Goal: Task Accomplishment & Management: Manage account settings

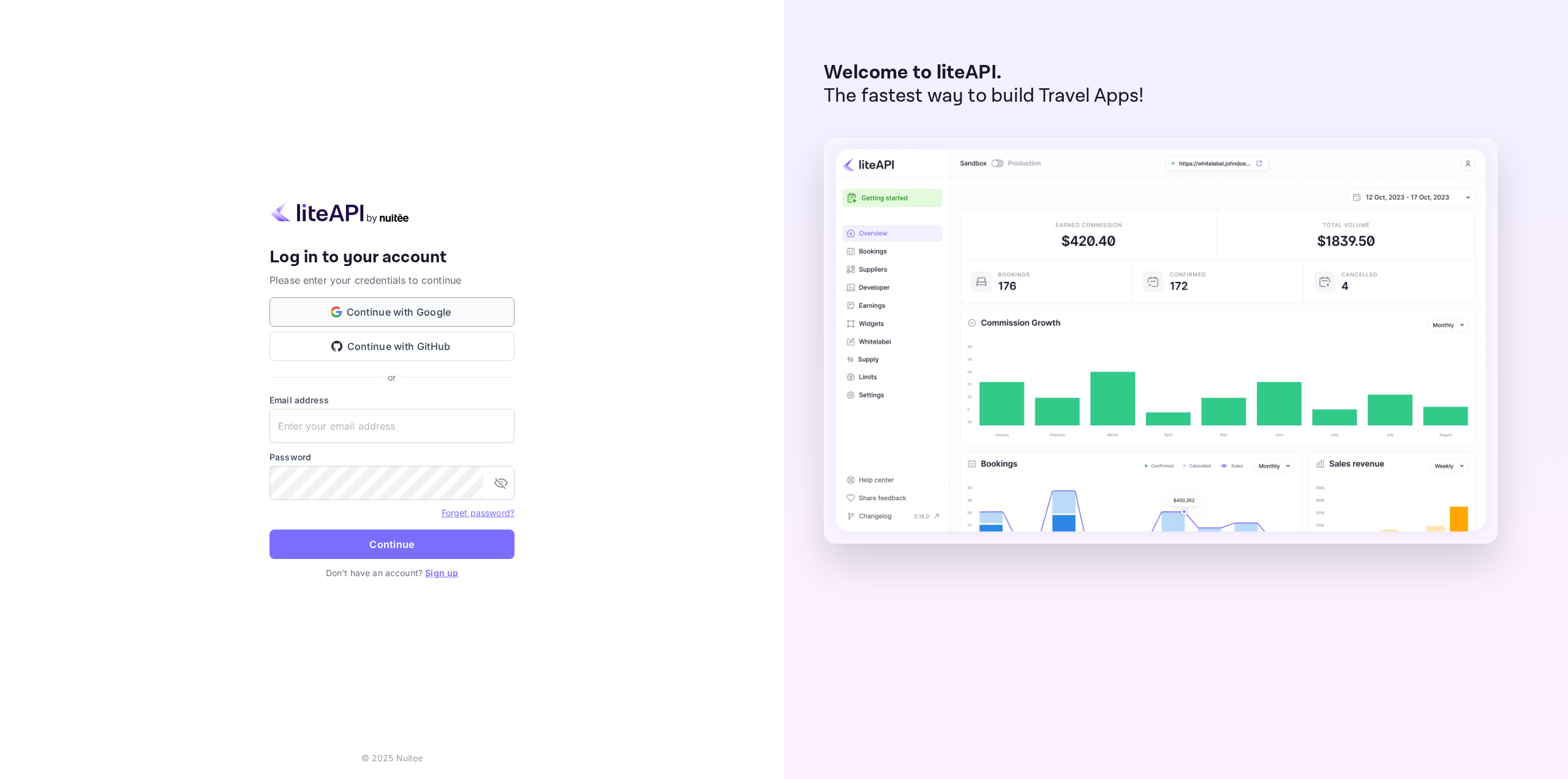
click at [351, 316] on button "Continue with Google" at bounding box center [391, 312] width 245 height 29
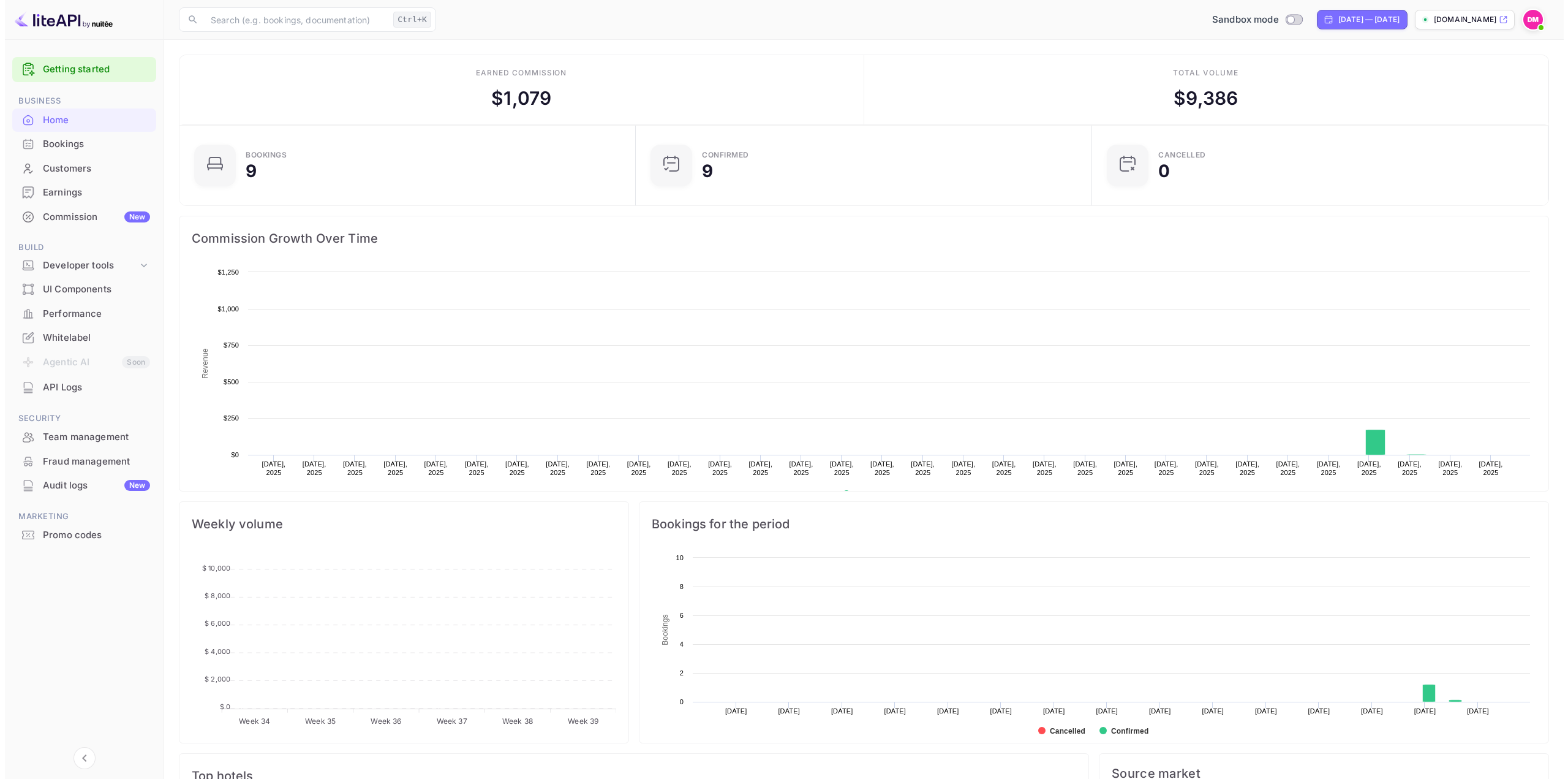
scroll to position [190, 440]
click at [78, 281] on div "UI Components" at bounding box center [79, 289] width 144 height 24
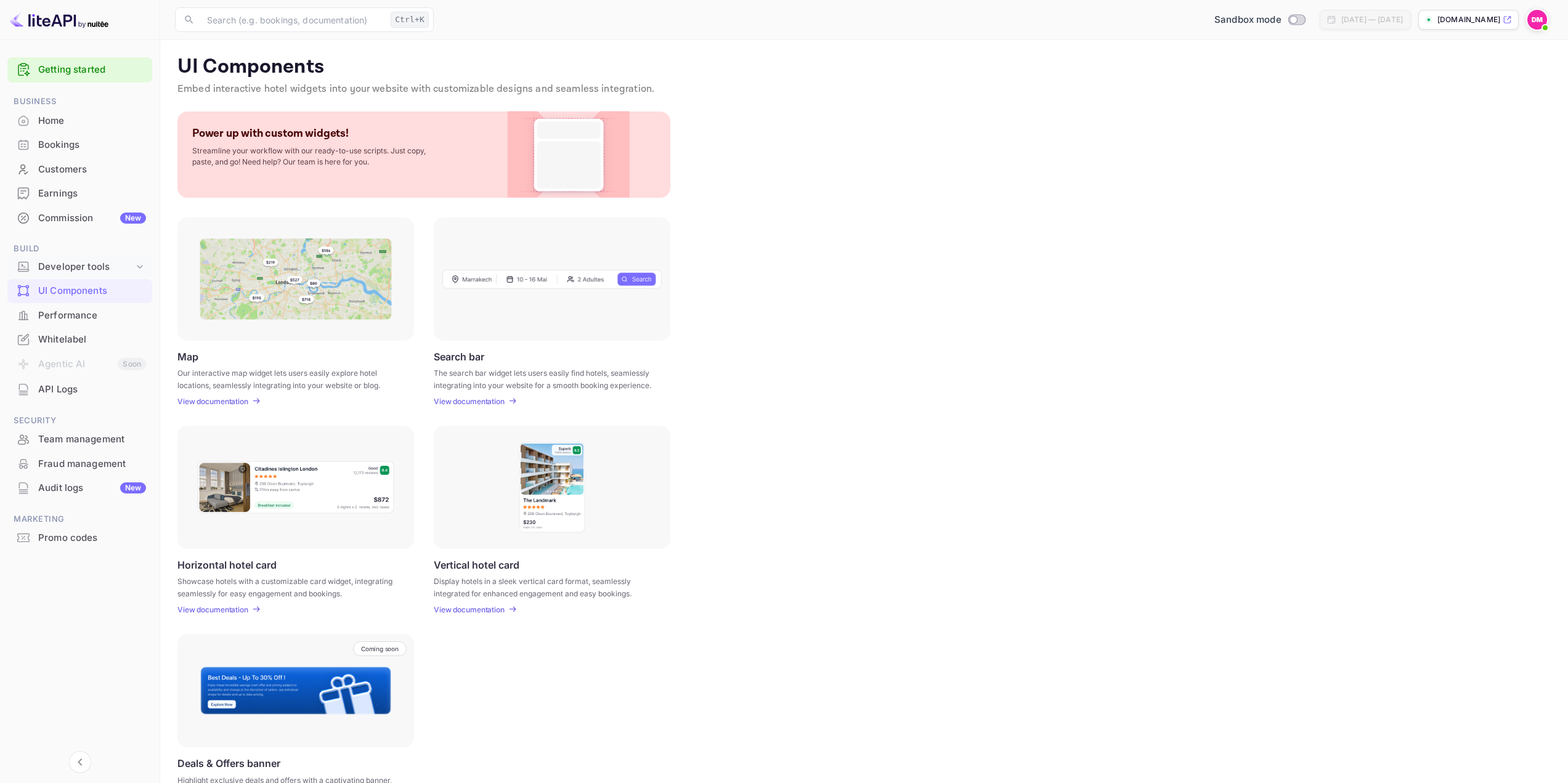
click at [93, 268] on div "Developer tools" at bounding box center [86, 267] width 95 height 14
click at [94, 289] on p "API docs and SDKs" at bounding box center [82, 287] width 80 height 13
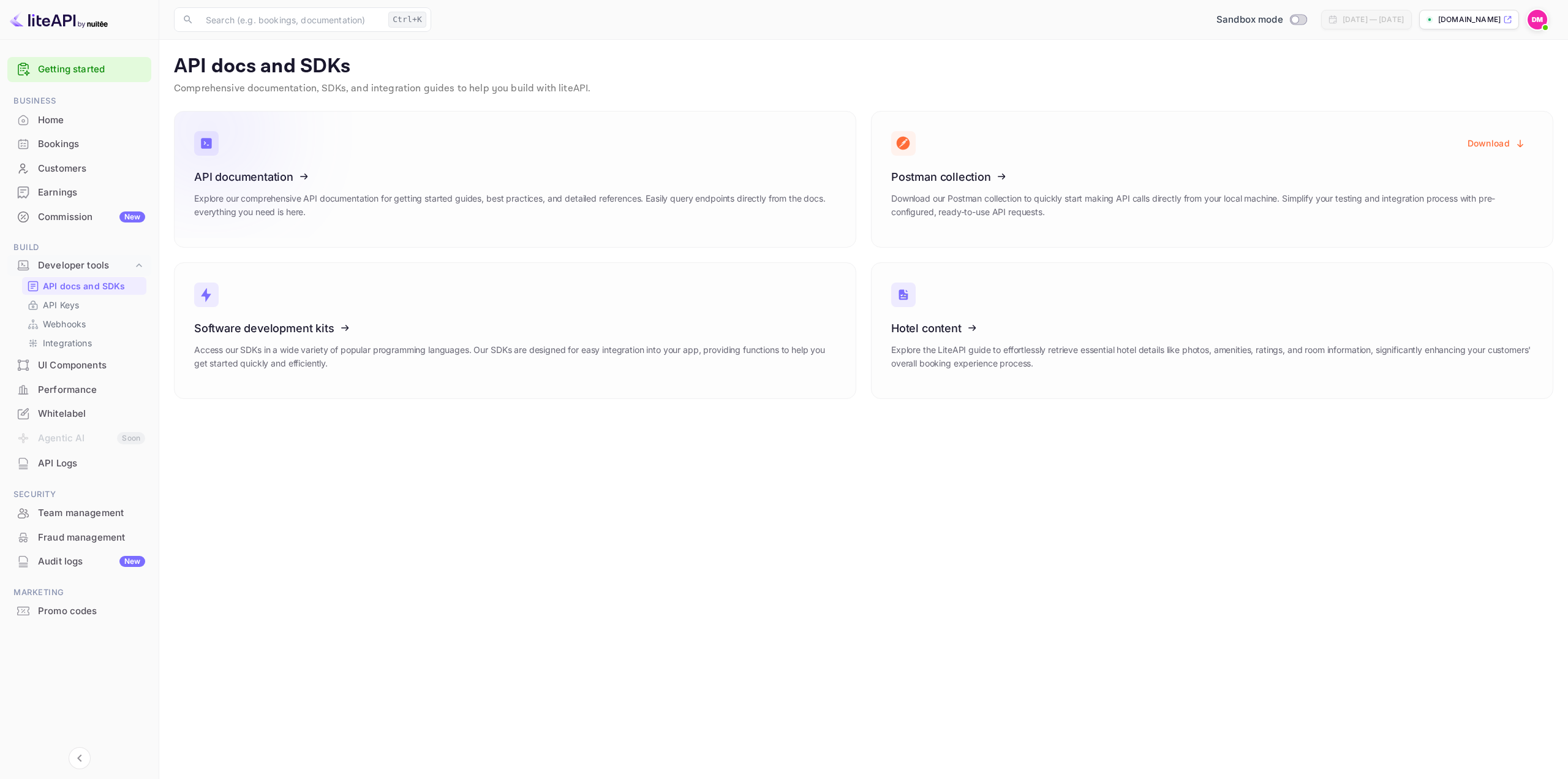
click at [274, 184] on icon at bounding box center [270, 174] width 191 height 126
click at [73, 309] on p "API Keys" at bounding box center [61, 304] width 36 height 13
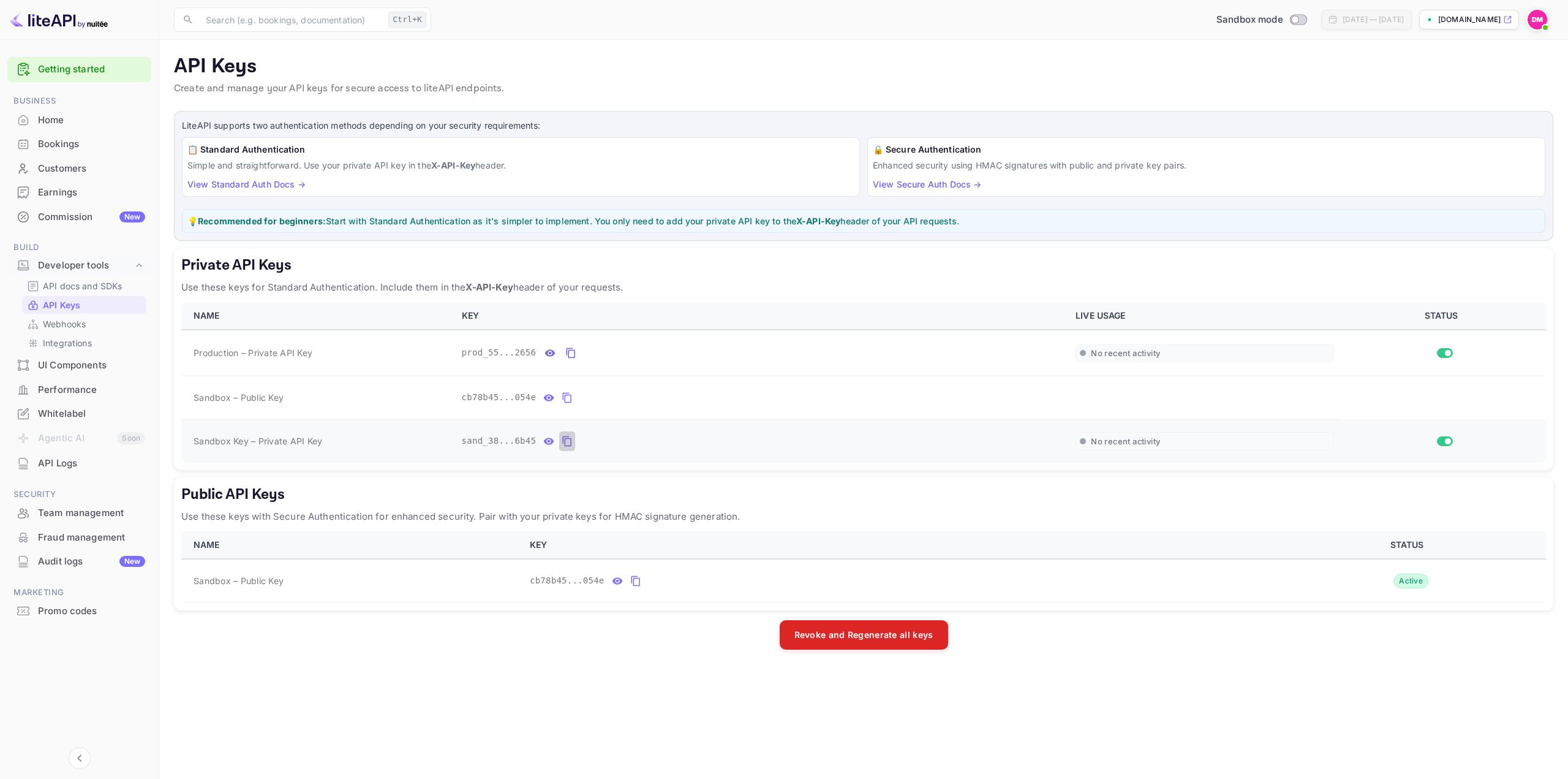
click at [563, 439] on icon "private api keys table" at bounding box center [567, 442] width 9 height 11
